Goal: Task Accomplishment & Management: Manage account settings

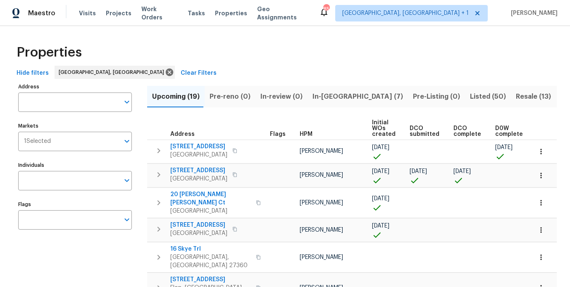
drag, startPoint x: 193, startPoint y: 66, endPoint x: 104, endPoint y: 169, distance: 136.0
click at [193, 66] on div "Hide filters Greensboro, NC Clear Filters" at bounding box center [285, 73] width 544 height 15
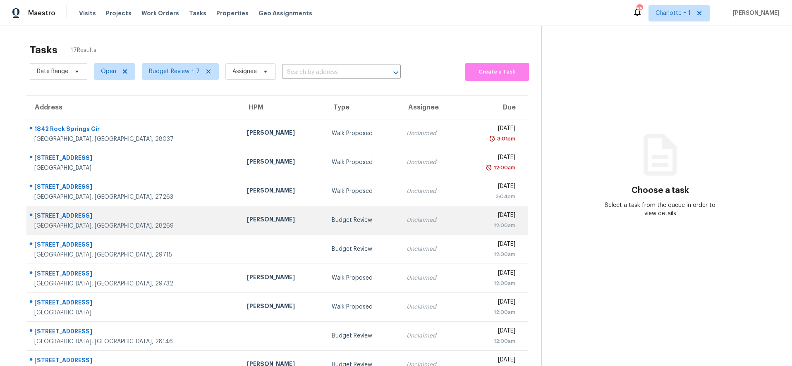
scroll to position [70, 0]
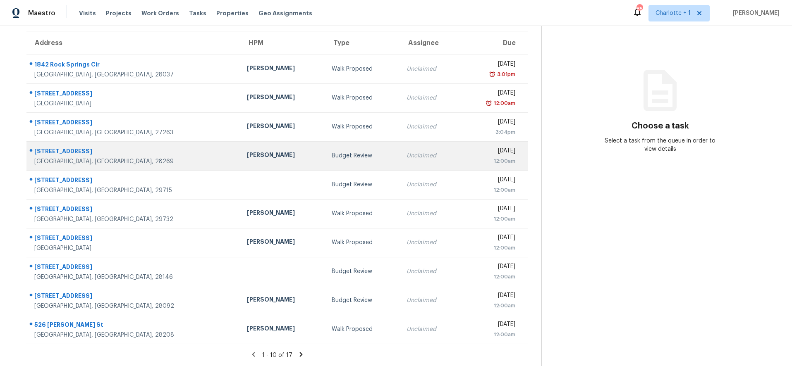
click at [332, 152] on div "Budget Review" at bounding box center [363, 156] width 62 height 8
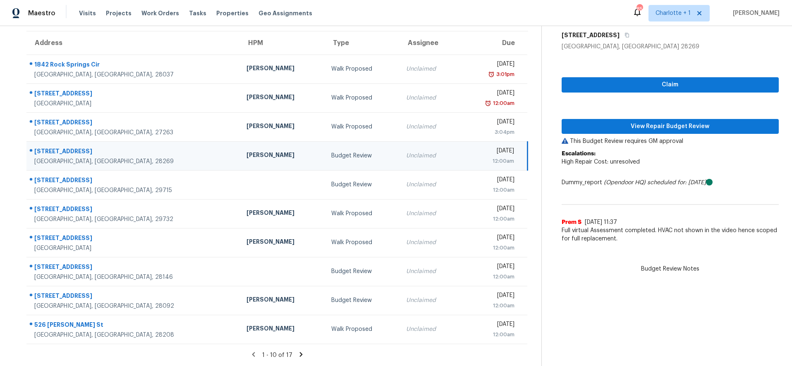
click at [299, 352] on icon at bounding box center [300, 354] width 3 height 5
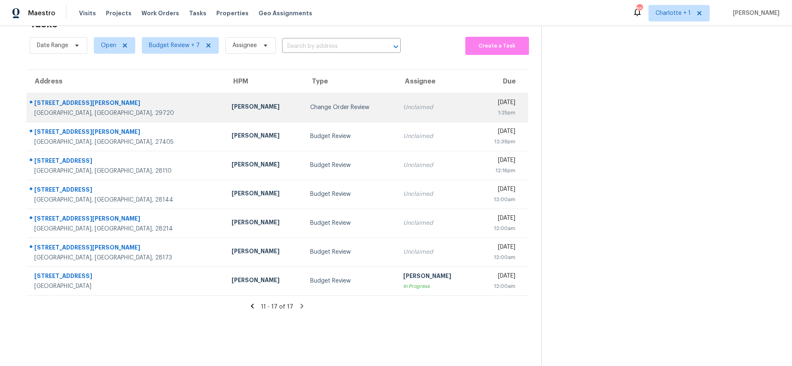
click at [143, 100] on div "2744 Lyndell Way" at bounding box center [126, 104] width 184 height 10
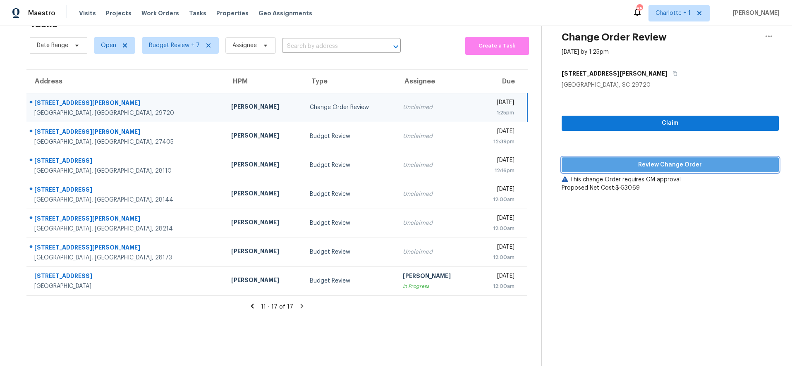
click at [635, 160] on span "Review Change Order" at bounding box center [670, 165] width 204 height 10
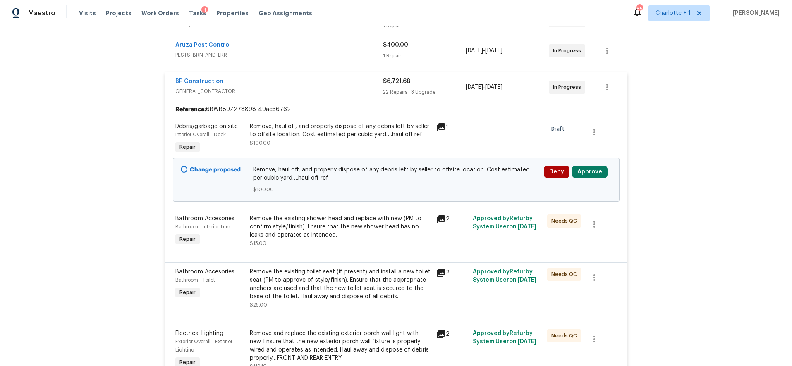
scroll to position [220, 0]
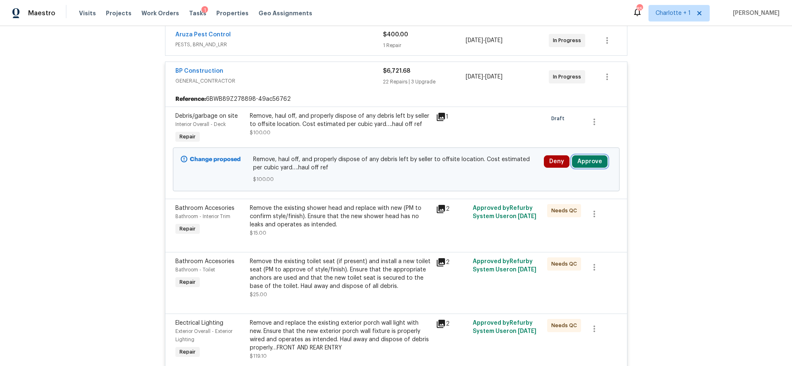
click at [583, 162] on button "Approve" at bounding box center [590, 161] width 36 height 12
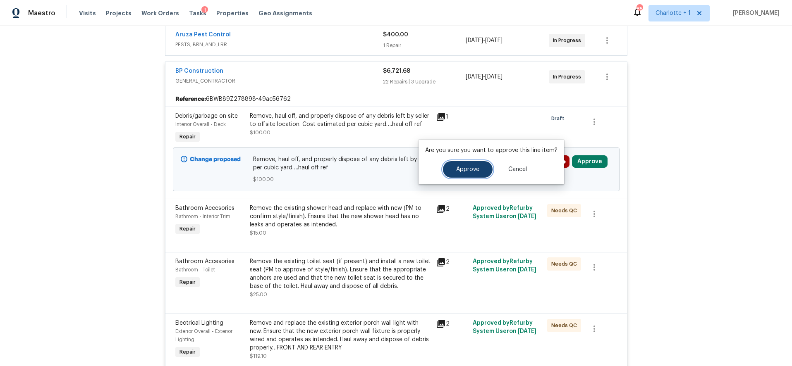
click at [445, 168] on button "Approve" at bounding box center [468, 169] width 50 height 17
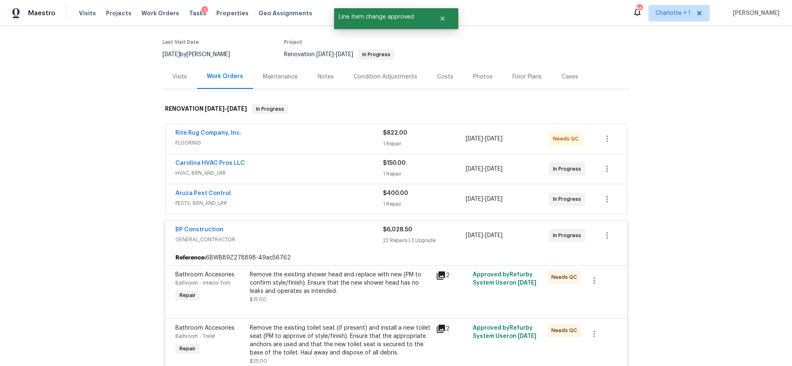
scroll to position [0, 0]
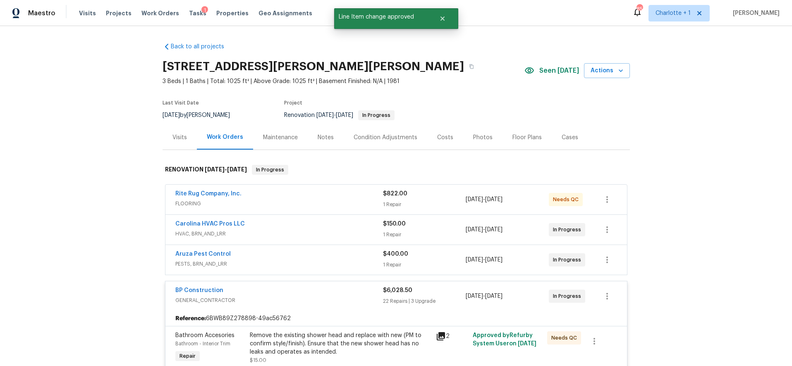
click at [440, 140] on div "Costs" at bounding box center [445, 138] width 16 height 8
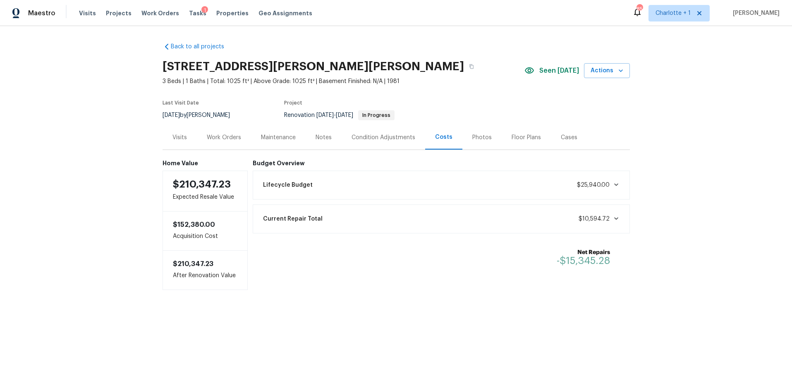
drag, startPoint x: 108, startPoint y: 123, endPoint x: 205, endPoint y: 129, distance: 97.8
click at [108, 123] on div "Back to all projects 2744 Lyndell Way, Lancaster, SC 29720 3 Beds | 1 Baths | T…" at bounding box center [396, 183] width 792 height 314
click at [235, 139] on div "Work Orders" at bounding box center [224, 138] width 34 height 8
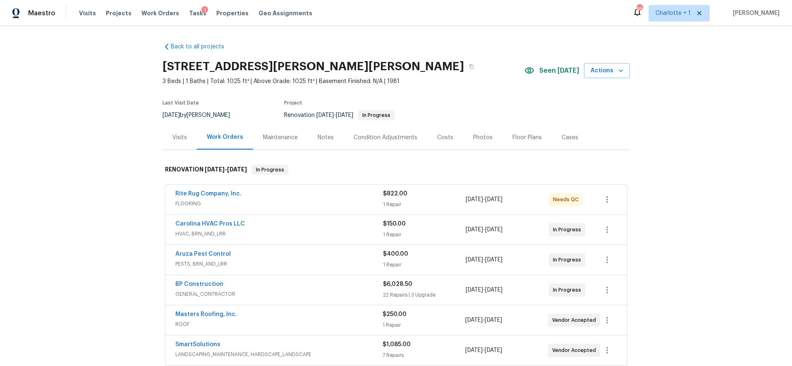
click at [274, 196] on div "Rite Rug Company, Inc." at bounding box center [279, 195] width 208 height 10
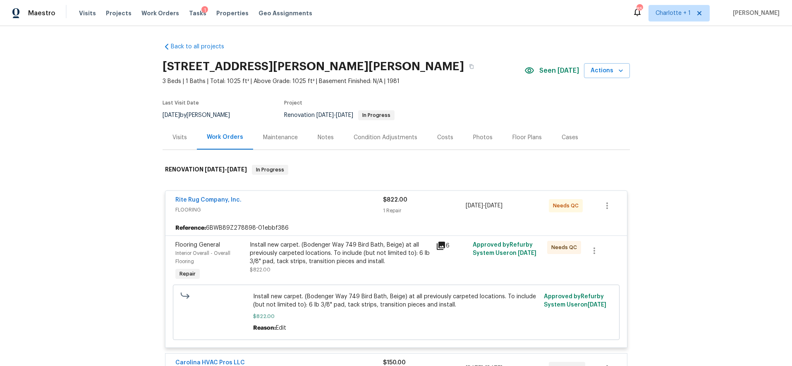
click at [332, 255] on div "Install new carpet. (Bodenger Way 749 Bird Bath, Beige) at all previously carpe…" at bounding box center [340, 253] width 181 height 25
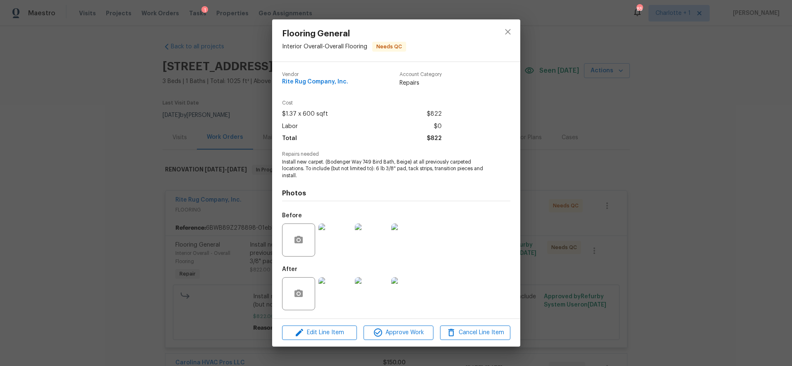
click at [336, 237] on img at bounding box center [334, 240] width 33 height 33
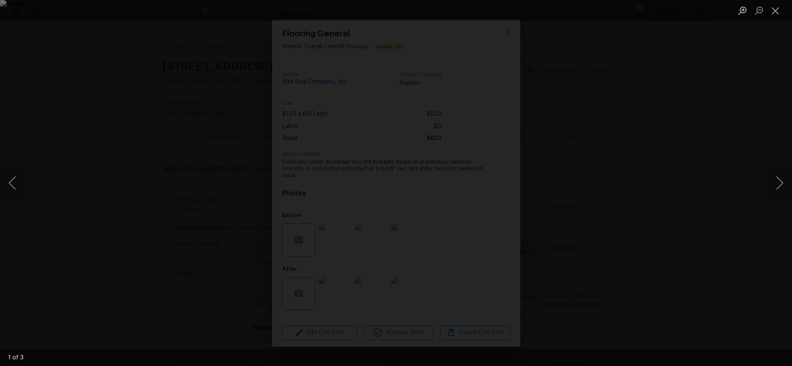
click at [678, 155] on div "Lightbox" at bounding box center [396, 183] width 792 height 366
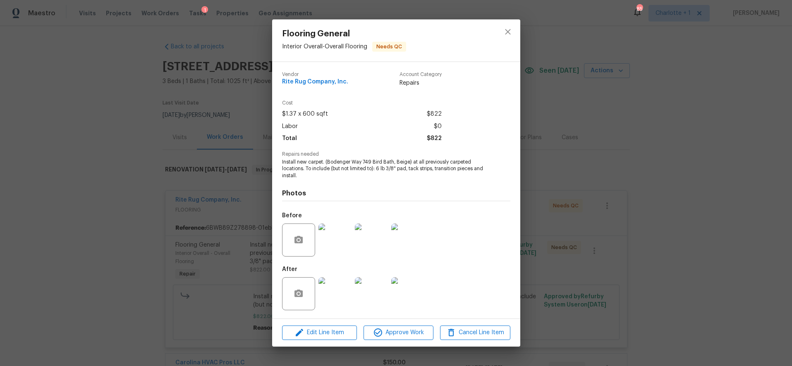
click at [328, 301] on img at bounding box center [334, 293] width 33 height 33
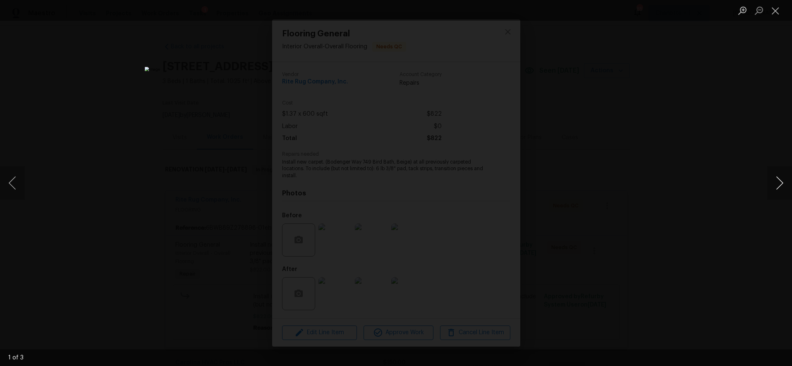
click at [778, 187] on button "Next image" at bounding box center [779, 183] width 25 height 33
click at [752, 123] on div "Lightbox" at bounding box center [396, 183] width 792 height 366
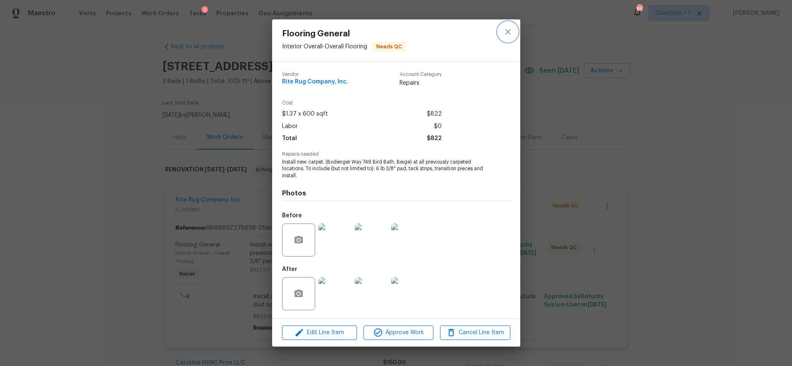
click at [508, 33] on icon "close" at bounding box center [507, 31] width 5 height 5
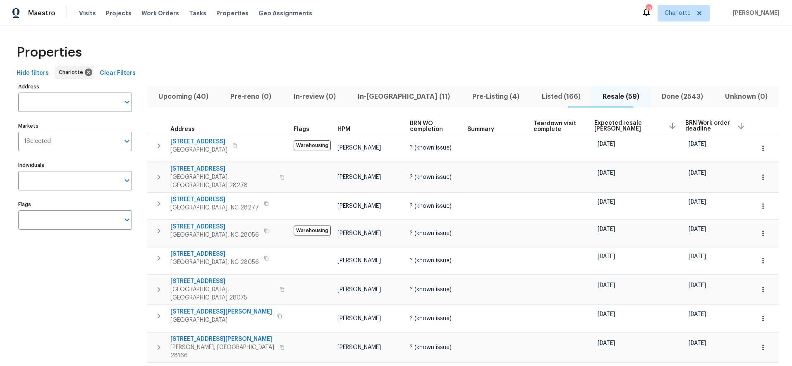
click at [605, 121] on span "Expected resale COE" at bounding box center [627, 126] width 67 height 12
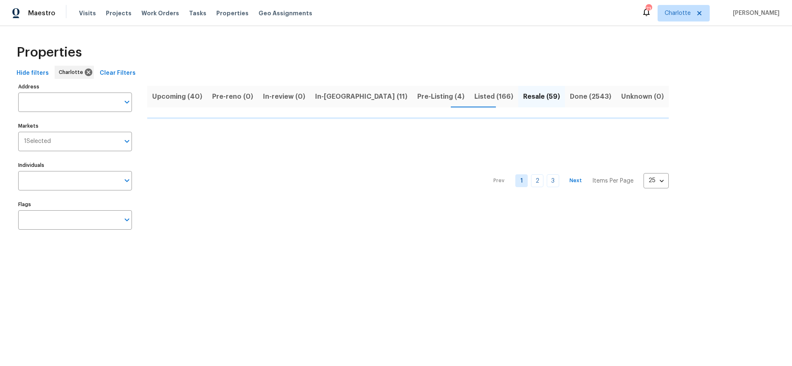
drag, startPoint x: 530, startPoint y: 45, endPoint x: 522, endPoint y: 40, distance: 9.3
click at [530, 45] on div "Properties" at bounding box center [395, 52] width 765 height 26
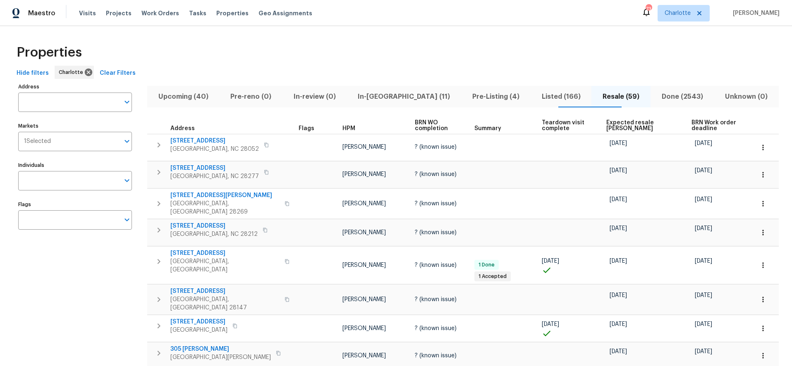
click at [608, 124] on span "Expected resale COE" at bounding box center [641, 126] width 71 height 12
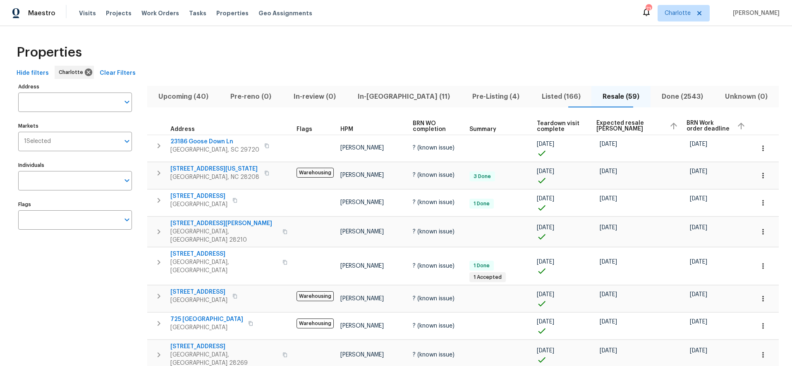
click at [607, 123] on span "Expected resale COE" at bounding box center [629, 126] width 66 height 12
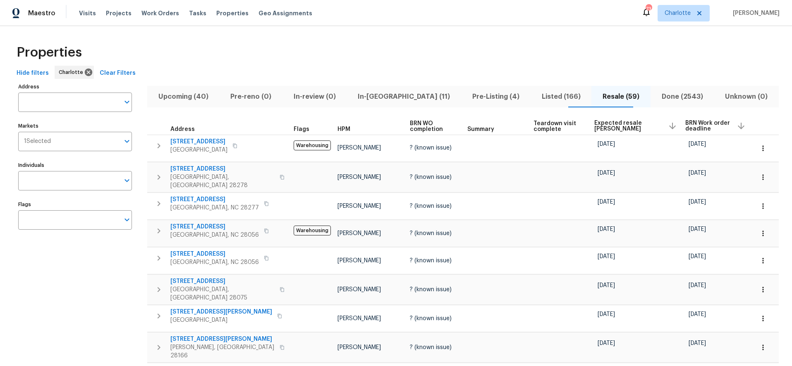
click at [356, 45] on div "Properties" at bounding box center [395, 52] width 765 height 26
click at [376, 45] on div "Properties" at bounding box center [395, 52] width 765 height 26
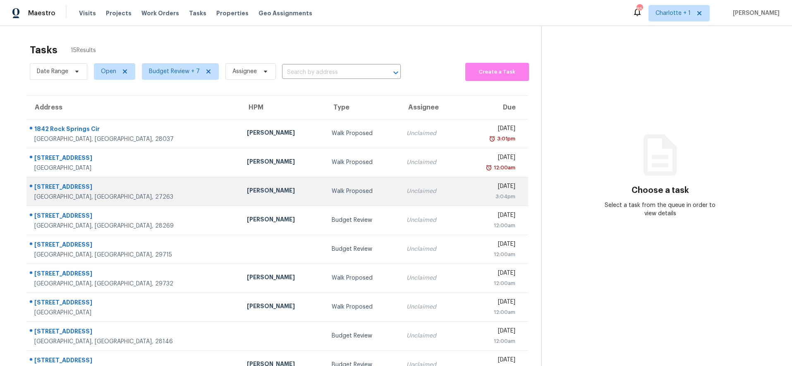
click at [240, 182] on td "[PERSON_NAME]" at bounding box center [282, 191] width 85 height 29
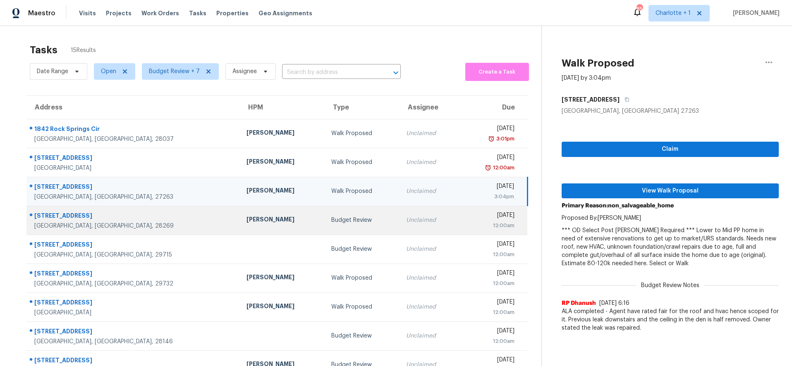
click at [246, 220] on div "[PERSON_NAME]" at bounding box center [282, 220] width 72 height 10
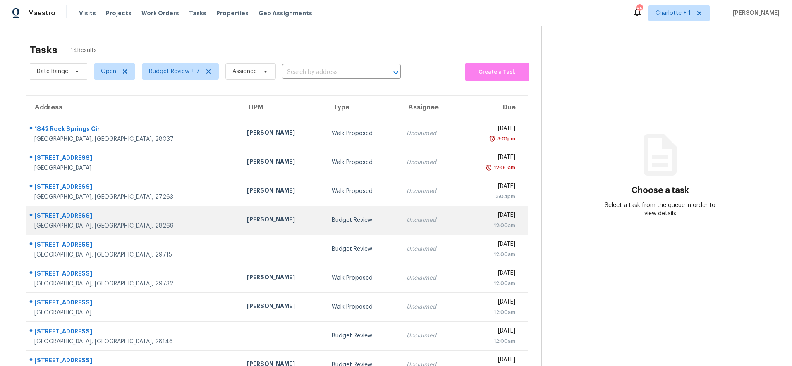
click at [247, 222] on div "[PERSON_NAME]" at bounding box center [283, 220] width 72 height 10
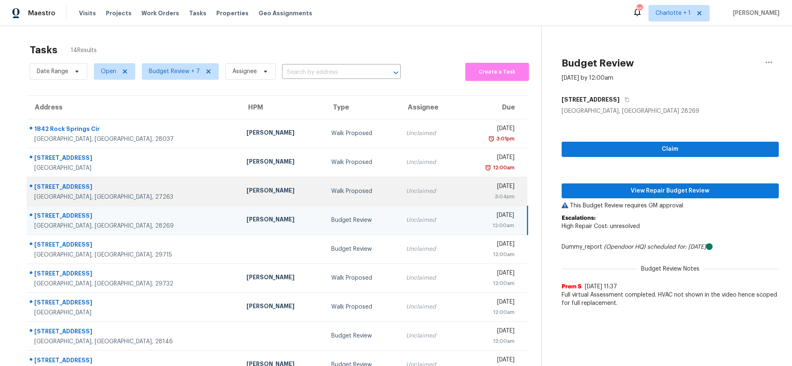
scroll to position [70, 0]
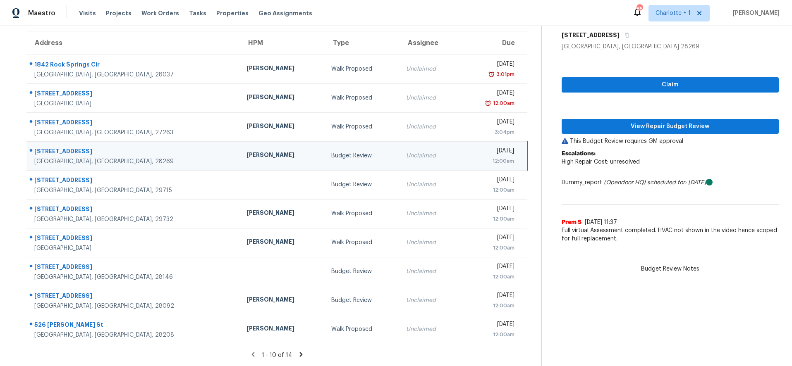
click at [246, 151] on div "[PERSON_NAME]" at bounding box center [282, 156] width 72 height 10
